Goal: Find contact information: Find contact information

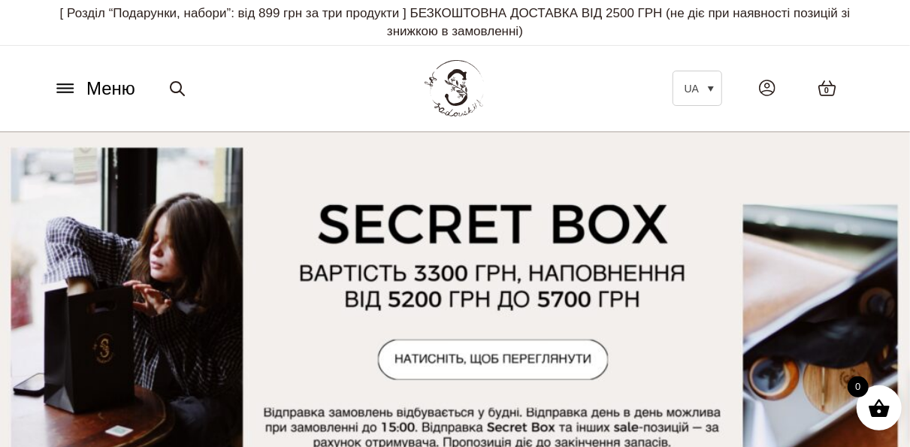
click at [68, 92] on icon at bounding box center [65, 92] width 16 height 0
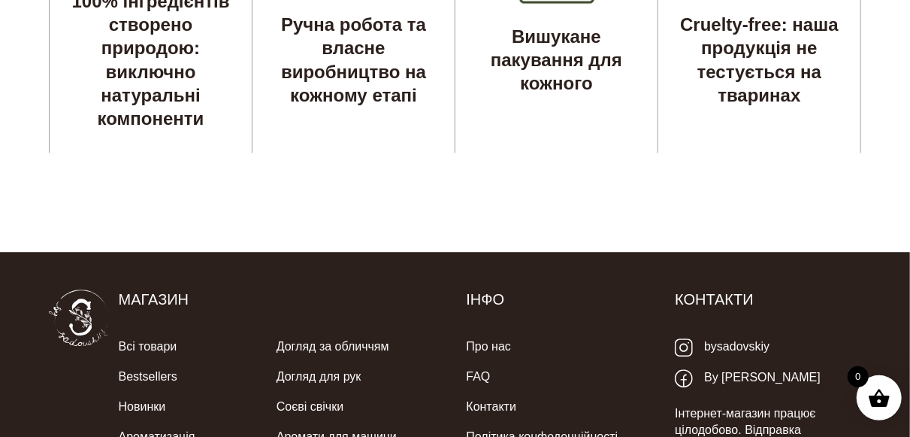
scroll to position [4788, 0]
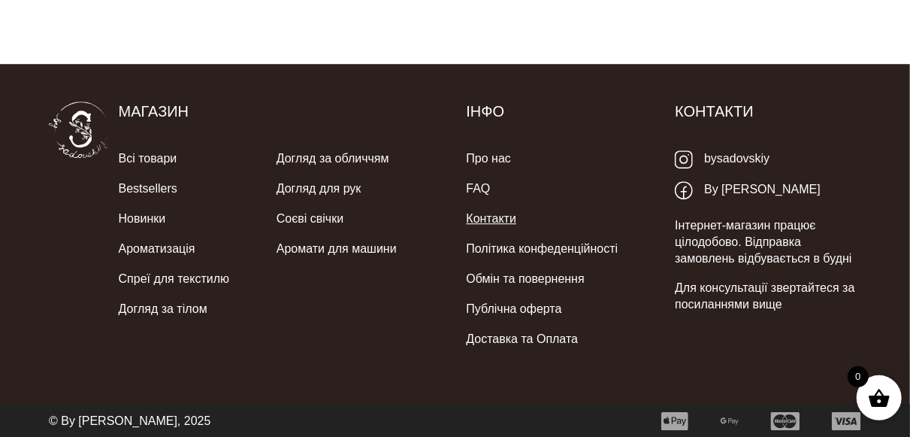
click at [497, 222] on link "Контакти" at bounding box center [491, 219] width 50 height 30
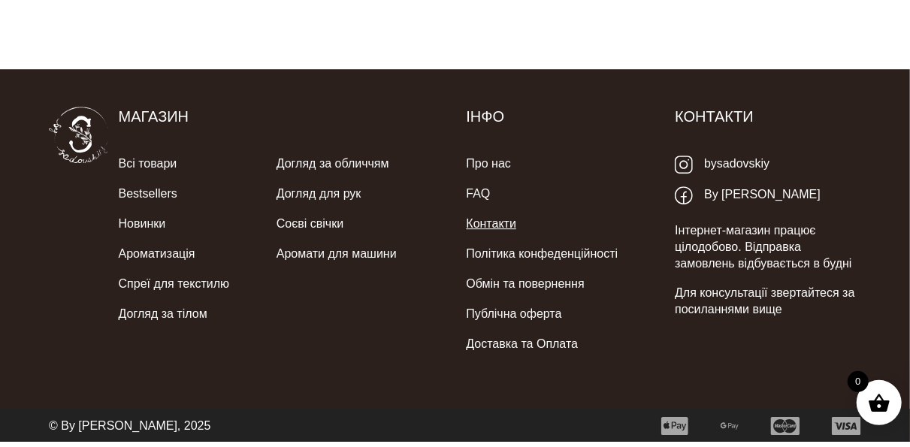
scroll to position [4777, 0]
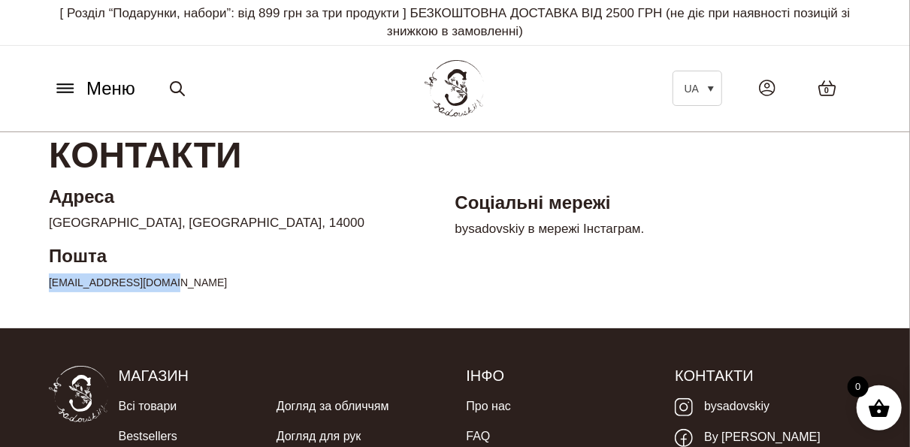
drag, startPoint x: 186, startPoint y: 284, endPoint x: 41, endPoint y: 284, distance: 145.0
click at [41, 284] on div "Адреса [GEOGRAPHIC_DATA], [GEOGRAPHIC_DATA], 14000 Пошта [EMAIL_ADDRESS][DOMAIN…" at bounding box center [455, 244] width 835 height 119
copy link "[EMAIL_ADDRESS][DOMAIN_NAME]"
